Goal: Task Accomplishment & Management: Complete application form

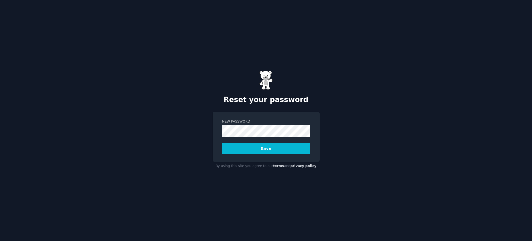
click at [139, 84] on div "Reset your password New Password Save By using this site you agree to our terms…" at bounding box center [266, 120] width 532 height 241
click at [264, 150] on button "Save" at bounding box center [266, 148] width 88 height 11
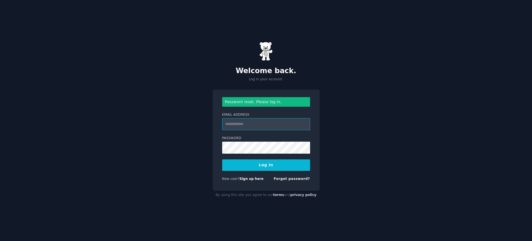
click at [261, 122] on input "Email Address" at bounding box center [266, 124] width 88 height 12
click at [241, 128] on input "Email Address" at bounding box center [266, 124] width 88 height 12
type input "**********"
click at [222, 159] on button "Log In" at bounding box center [266, 164] width 88 height 11
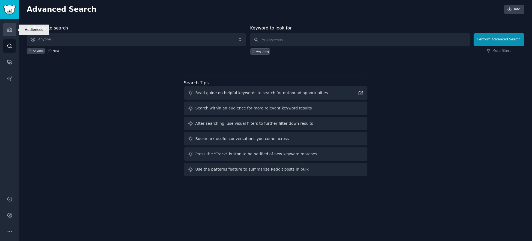
click at [10, 31] on icon "Sidebar" at bounding box center [9, 30] width 5 height 4
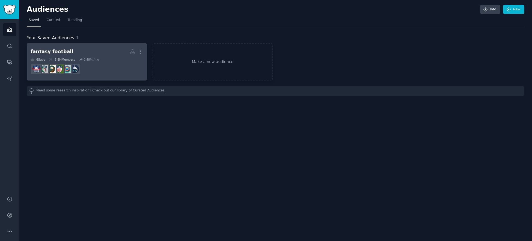
click at [52, 51] on div "fantasy football" at bounding box center [52, 51] width 43 height 7
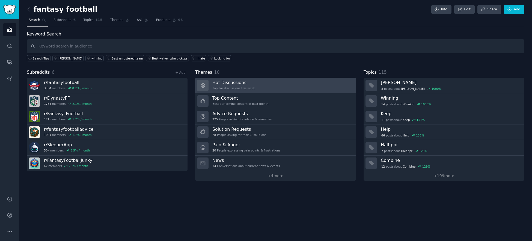
click at [237, 85] on div "Hot Discussions Popular discussions this week" at bounding box center [233, 85] width 43 height 11
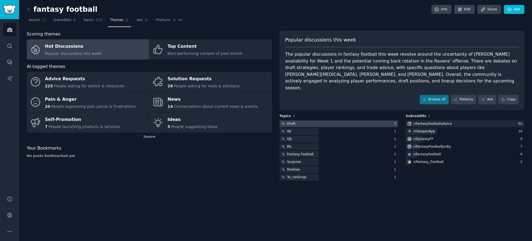
click at [290, 122] on div "Draft" at bounding box center [291, 124] width 8 height 5
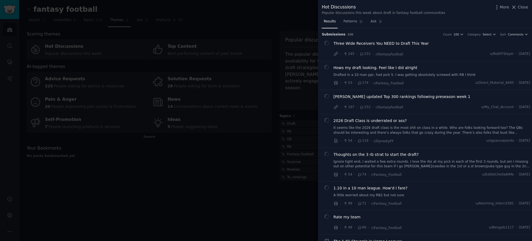
click at [218, 148] on div at bounding box center [266, 120] width 532 height 241
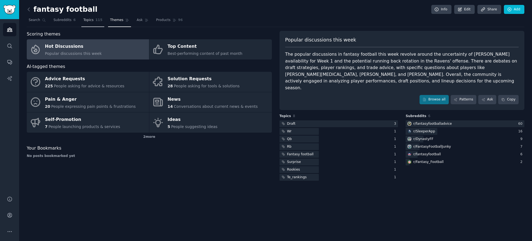
click at [91, 20] on span "Topics" at bounding box center [88, 20] width 10 height 5
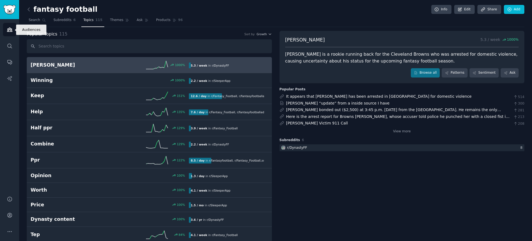
click at [10, 31] on icon "Sidebar" at bounding box center [9, 30] width 5 height 4
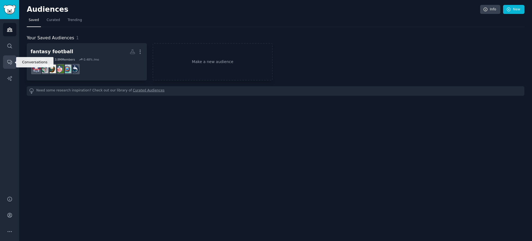
click at [10, 59] on icon "Sidebar" at bounding box center [10, 62] width 6 height 6
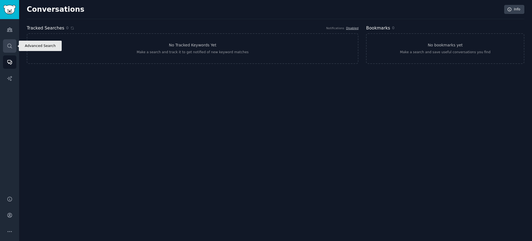
click at [10, 45] on icon "Sidebar" at bounding box center [10, 46] width 6 height 6
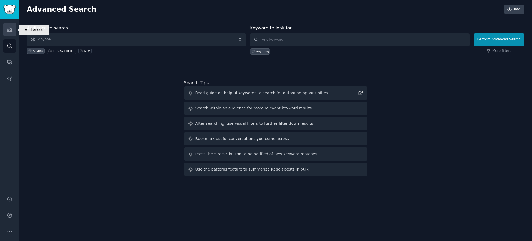
click at [10, 29] on icon "Sidebar" at bounding box center [10, 30] width 6 height 6
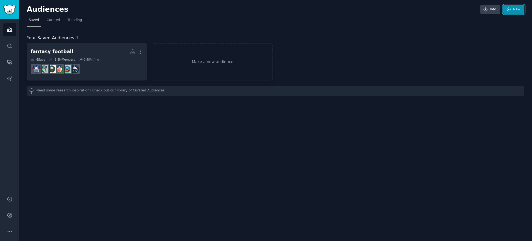
click at [517, 11] on link "New" at bounding box center [513, 9] width 21 height 9
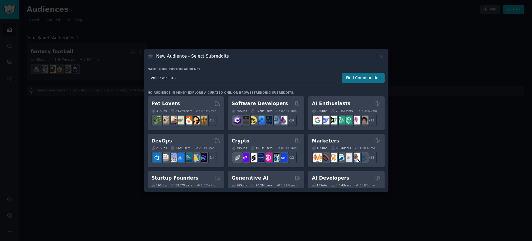
type input "voice assitant"
click at [361, 79] on button "Find Communities" at bounding box center [363, 78] width 43 height 10
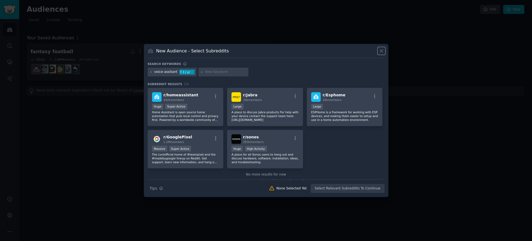
click at [383, 53] on icon at bounding box center [382, 51] width 6 height 6
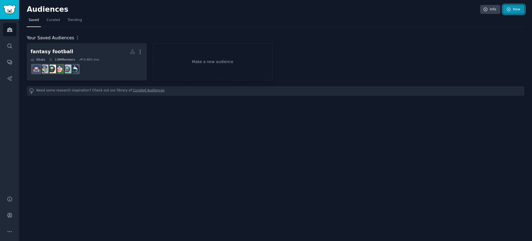
click at [516, 10] on link "New" at bounding box center [513, 9] width 21 height 9
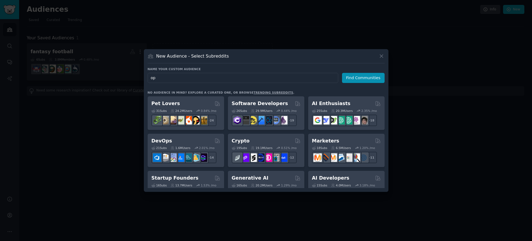
type input "o"
type input "frontiq"
click button "Find Communities" at bounding box center [363, 78] width 43 height 10
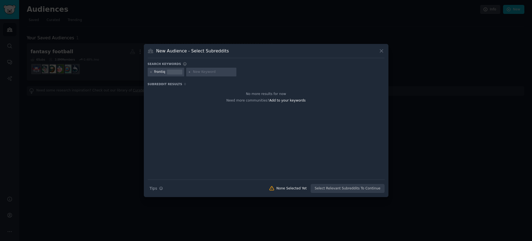
click at [204, 73] on input "text" at bounding box center [214, 72] width 42 height 5
type input "receptionist"
type input "front desk"
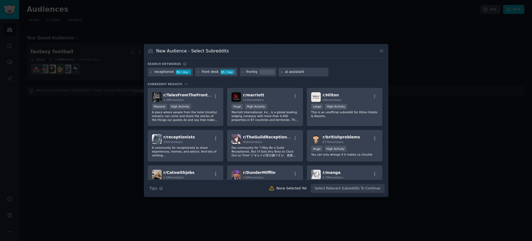
type input "ai assistant"
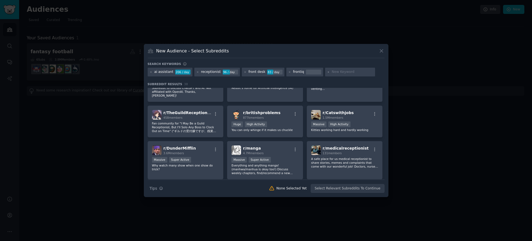
scroll to position [100, 0]
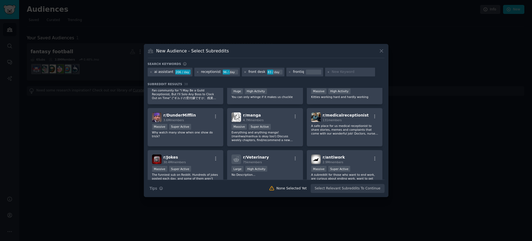
click at [244, 73] on icon at bounding box center [245, 72] width 3 height 3
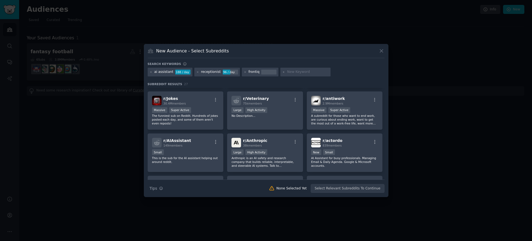
scroll to position [121, 0]
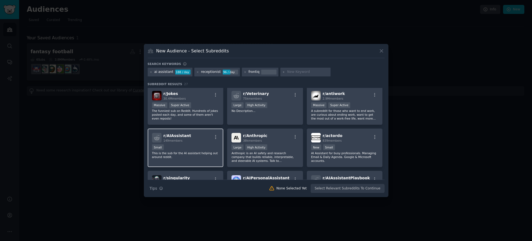
click at [190, 137] on div "r/ AIAssistant 149 members" at bounding box center [185, 138] width 67 height 10
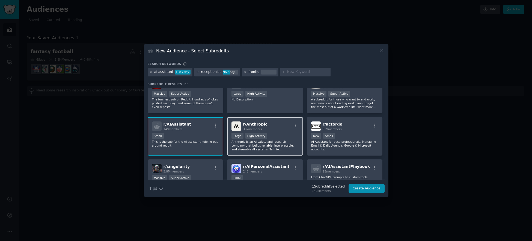
scroll to position [153, 0]
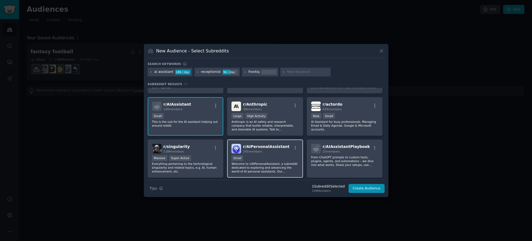
click at [276, 145] on h2 "r/ AIPersonalAssistant 245 members" at bounding box center [266, 149] width 46 height 10
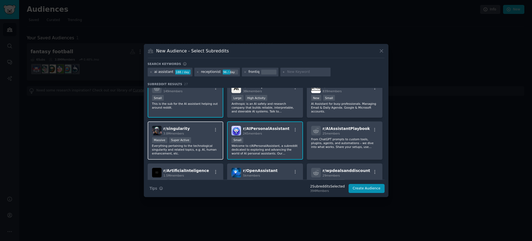
scroll to position [171, 0]
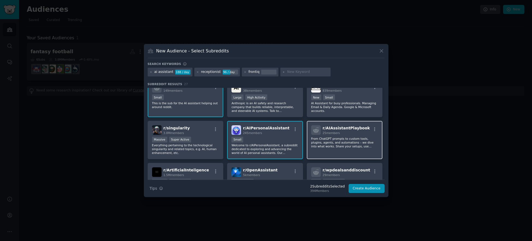
click at [360, 137] on p "From ChatGPT prompts to custom tools, plugins, agents, and automations – we div…" at bounding box center [344, 142] width 67 height 11
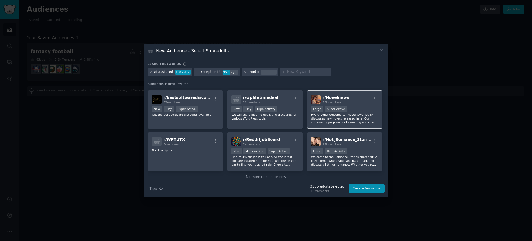
scroll to position [292, 0]
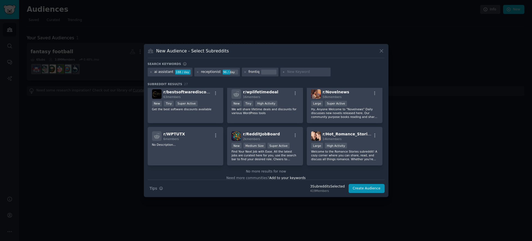
click at [307, 72] on input "text" at bounding box center [308, 72] width 42 height 5
type input "optometrist"
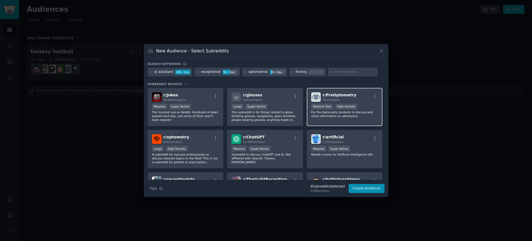
click at [337, 99] on span "7k members" at bounding box center [331, 99] width 17 height 3
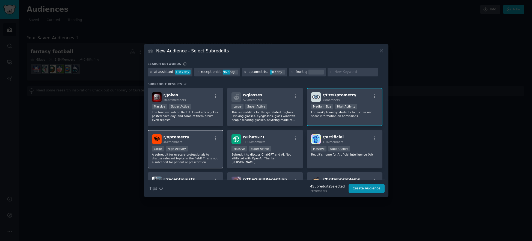
click at [207, 144] on div "r/ optometry 46k members" at bounding box center [185, 139] width 67 height 10
click at [341, 73] on input "text" at bounding box center [356, 72] width 42 height 5
drag, startPoint x: 335, startPoint y: 73, endPoint x: 350, endPoint y: 73, distance: 15.3
click at [350, 73] on input "destists" at bounding box center [356, 72] width 42 height 5
type input "dentist"
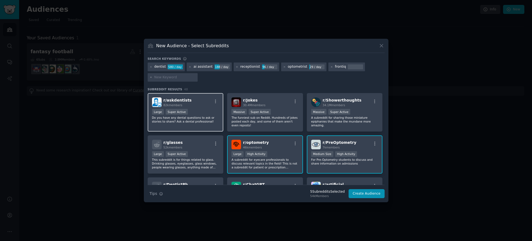
click at [207, 107] on div "r/ askdentists 82k members" at bounding box center [185, 103] width 67 height 10
click at [367, 193] on button "Create Audience" at bounding box center [367, 193] width 36 height 9
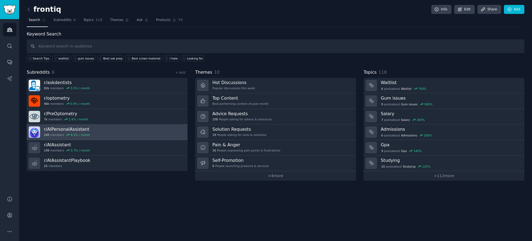
click at [91, 132] on link "r/ AIPersonalAssistant 245 members 6.5 % / month" at bounding box center [107, 133] width 161 height 16
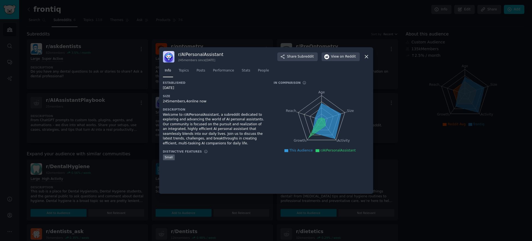
click at [367, 57] on icon at bounding box center [366, 56] width 3 height 3
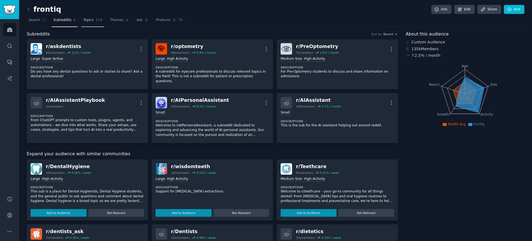
click at [90, 21] on span "Topics" at bounding box center [88, 20] width 10 height 5
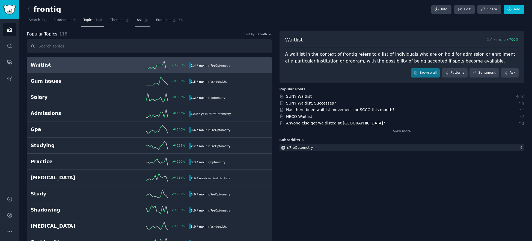
click at [138, 21] on span "Ask" at bounding box center [140, 20] width 6 height 5
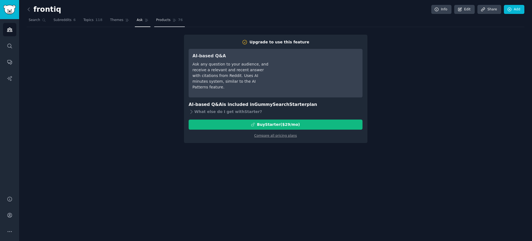
click at [163, 19] on span "Products" at bounding box center [163, 20] width 14 height 5
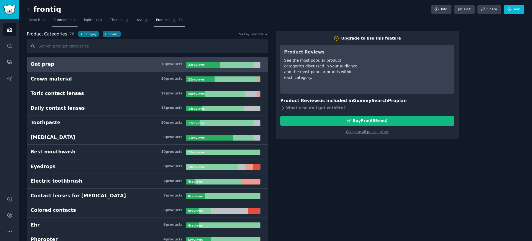
click at [62, 24] on link "Subreddits 6" at bounding box center [65, 21] width 26 height 11
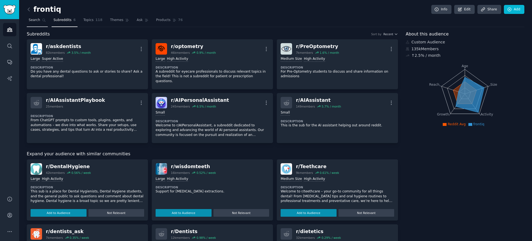
click at [39, 22] on span "Search" at bounding box center [34, 20] width 11 height 5
